Goal: Task Accomplishment & Management: Manage account settings

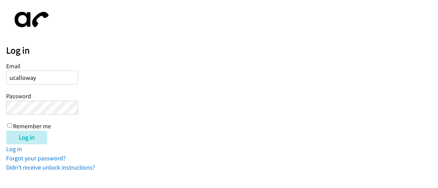
click at [72, 78] on input "ucalloway" at bounding box center [42, 78] width 72 height 14
type input "[EMAIL_ADDRESS][DOMAIN_NAME]"
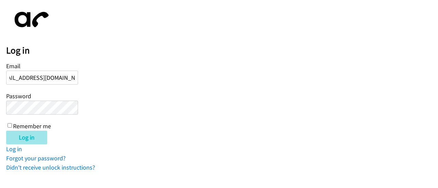
click at [34, 142] on input "Log in" at bounding box center [26, 138] width 41 height 14
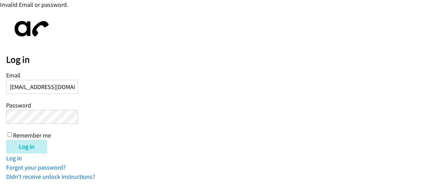
click at [6, 140] on input "Log in" at bounding box center [26, 147] width 41 height 14
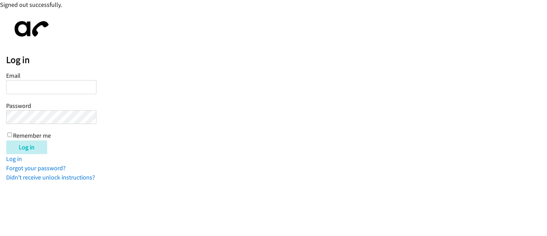
click at [69, 90] on input "Email" at bounding box center [51, 87] width 90 height 14
type input "[EMAIL_ADDRESS][DOMAIN_NAME]"
click at [6, 140] on input "Log in" at bounding box center [26, 147] width 41 height 14
